Goal: Navigation & Orientation: Find specific page/section

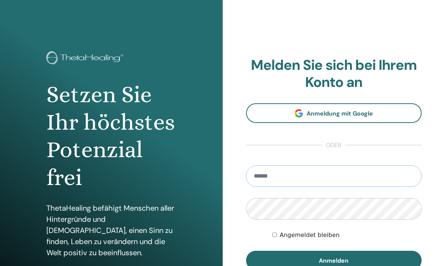
type input "**********"
click at [334, 260] on button "Anmelden" at bounding box center [334, 260] width 176 height 19
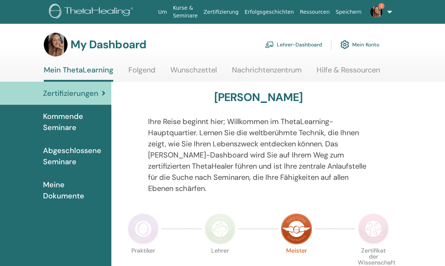
click at [377, 10] on img at bounding box center [377, 12] width 12 height 12
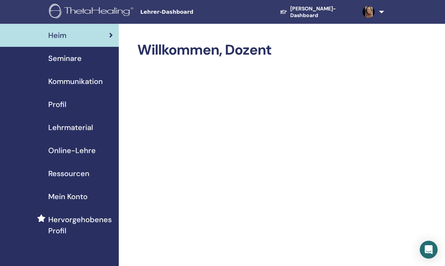
click at [74, 85] on span "Kommunikation" at bounding box center [75, 81] width 55 height 11
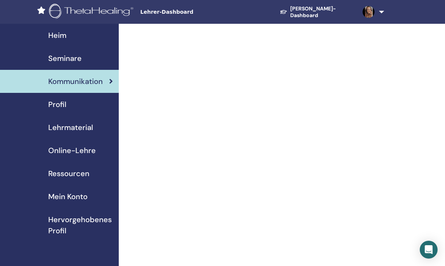
click at [57, 35] on span "Heim" at bounding box center [57, 35] width 18 height 11
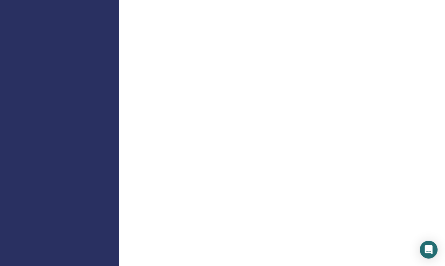
scroll to position [771, 0]
